Goal: Transaction & Acquisition: Purchase product/service

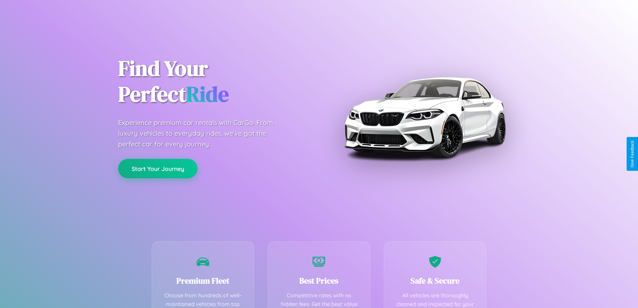
click at [158, 169] on button "Start Your Journey" at bounding box center [157, 168] width 79 height 19
click at [158, 168] on button "Start Your Journey" at bounding box center [157, 168] width 79 height 19
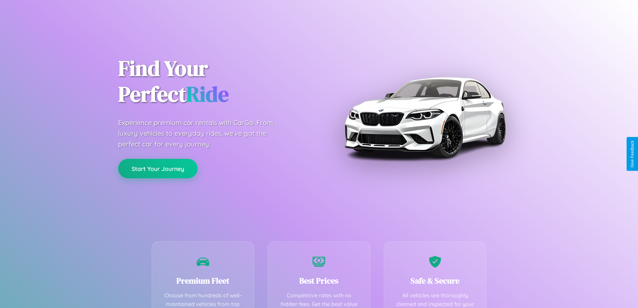
click at [158, 168] on button "Start Your Journey" at bounding box center [157, 168] width 79 height 19
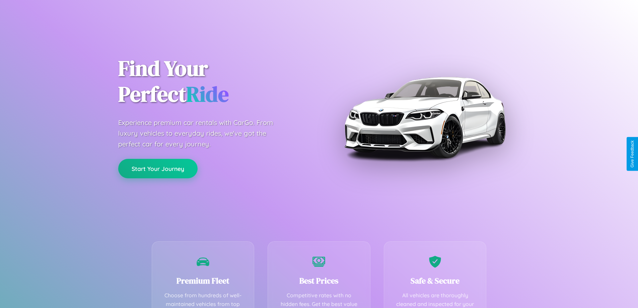
click at [158, 168] on button "Start Your Journey" at bounding box center [157, 168] width 79 height 19
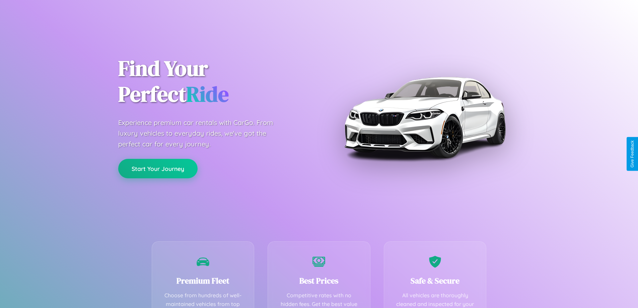
click at [158, 168] on button "Start Your Journey" at bounding box center [157, 168] width 79 height 19
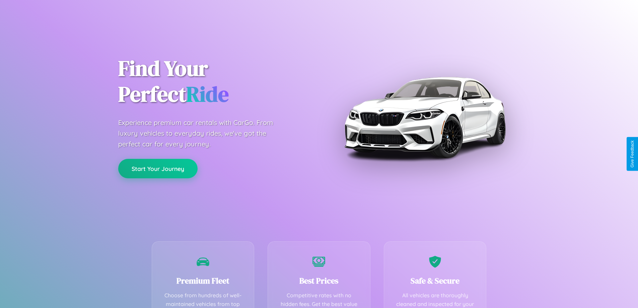
click at [158, 168] on button "Start Your Journey" at bounding box center [157, 168] width 79 height 19
